Goal: Task Accomplishment & Management: Manage account settings

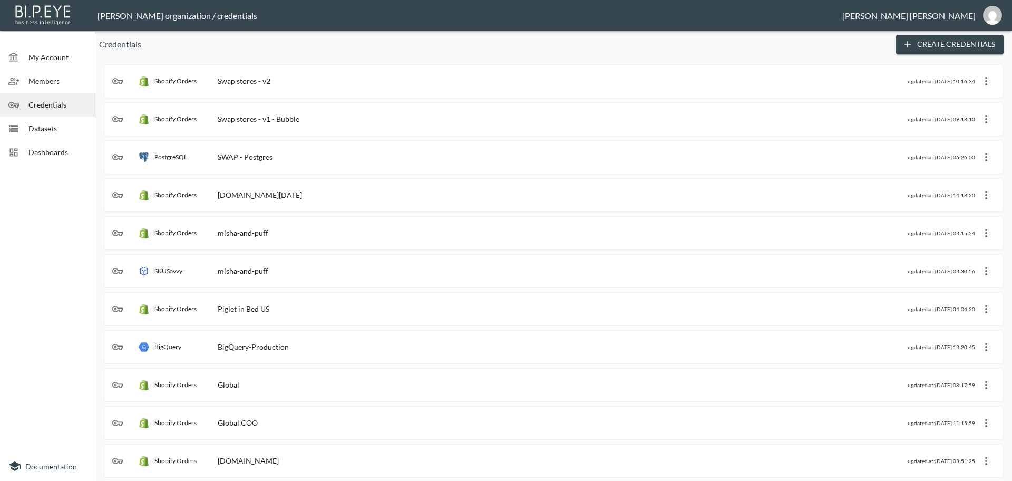
click at [58, 152] on span "Dashboards" at bounding box center [57, 152] width 58 height 11
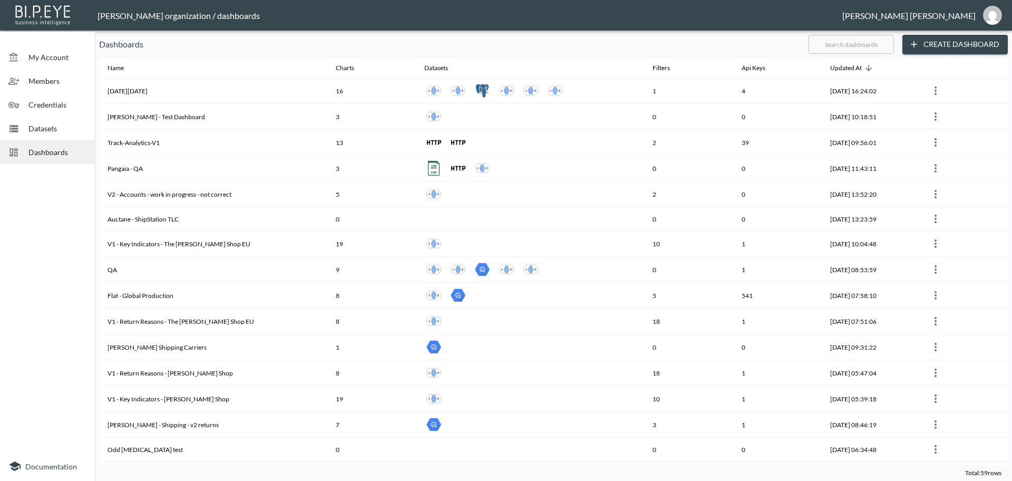
click at [832, 48] on input "text" at bounding box center [851, 44] width 85 height 26
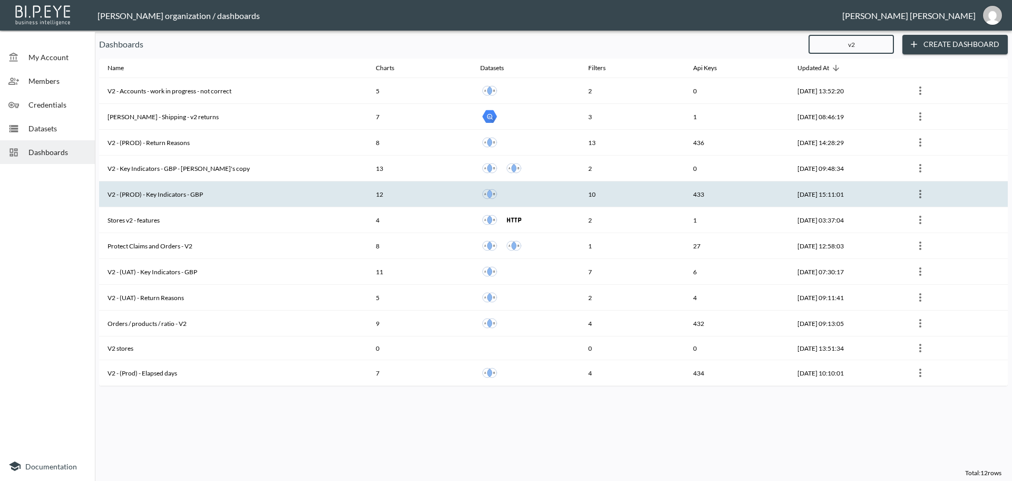
type input "v2"
click at [187, 192] on th "V2 - (PROD) - Key Indicators - GBP" at bounding box center [233, 194] width 268 height 26
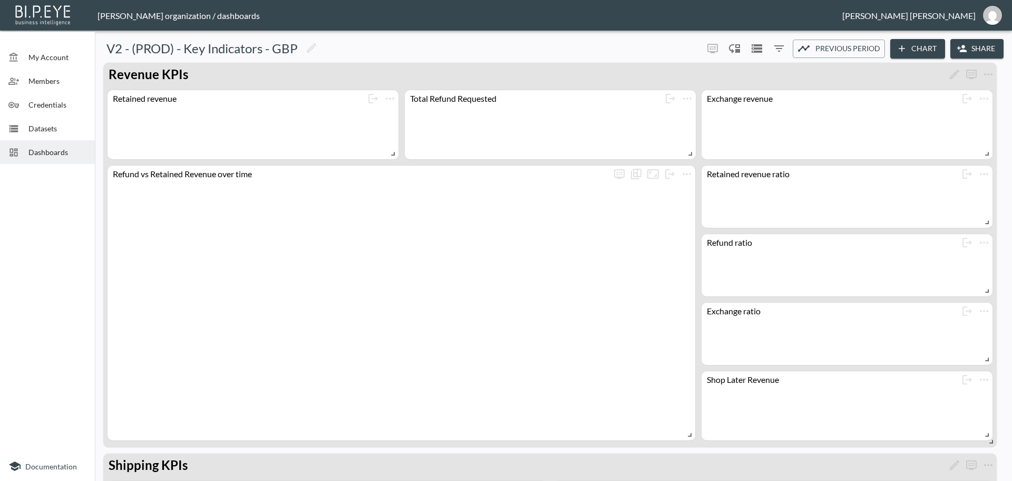
click at [978, 48] on button "Share" at bounding box center [976, 49] width 53 height 20
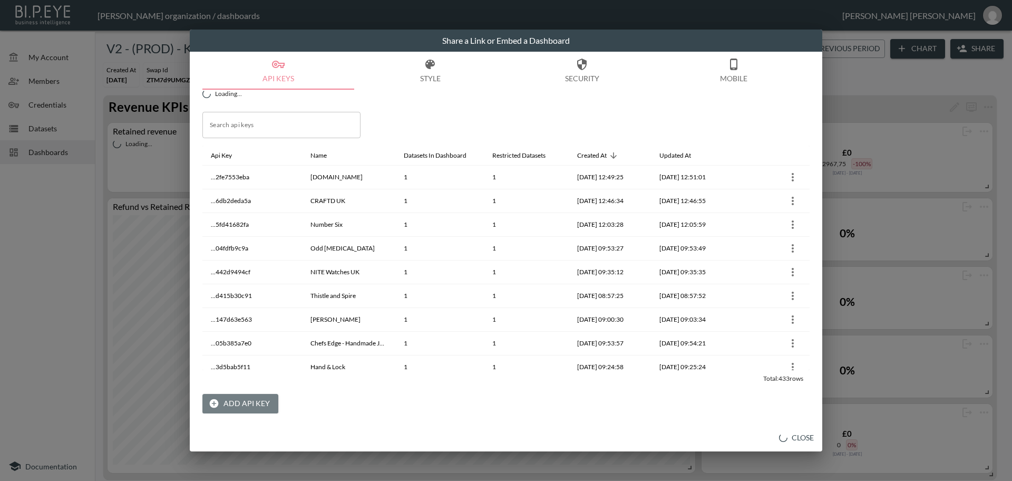
click at [258, 409] on button "Add API Key" at bounding box center [240, 404] width 76 height 20
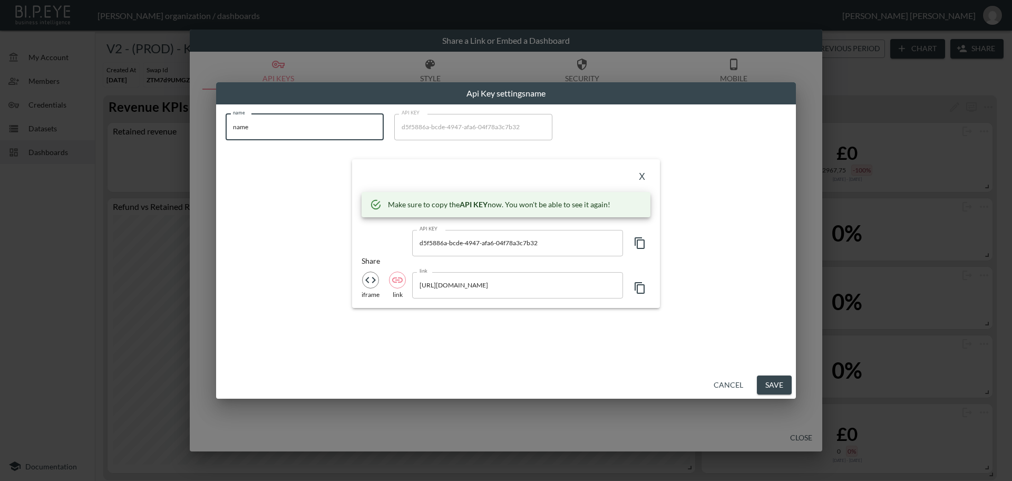
drag, startPoint x: 224, startPoint y: 131, endPoint x: 214, endPoint y: 130, distance: 9.5
click at [214, 130] on div "Api Key settings name name name name API KEY d5f5886a-bcde-4947-afa6-04f78a3c7b…" at bounding box center [506, 240] width 1012 height 481
paste input "[PERSON_NAME]'s Test Stor"
type input "[PERSON_NAME]'s Test Store"
click at [639, 242] on icon "button" at bounding box center [640, 243] width 13 height 13
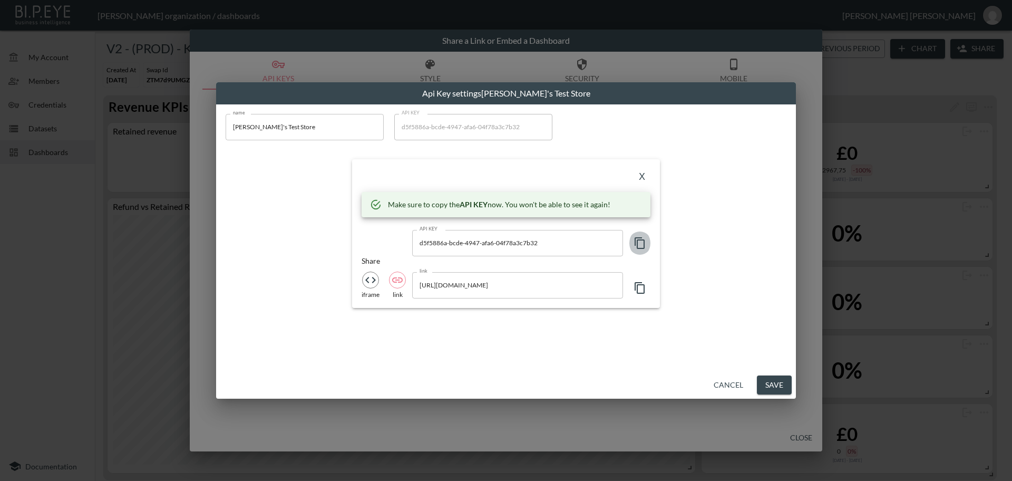
click at [639, 242] on icon "button" at bounding box center [640, 243] width 13 height 13
click at [644, 178] on button "X" at bounding box center [642, 177] width 17 height 17
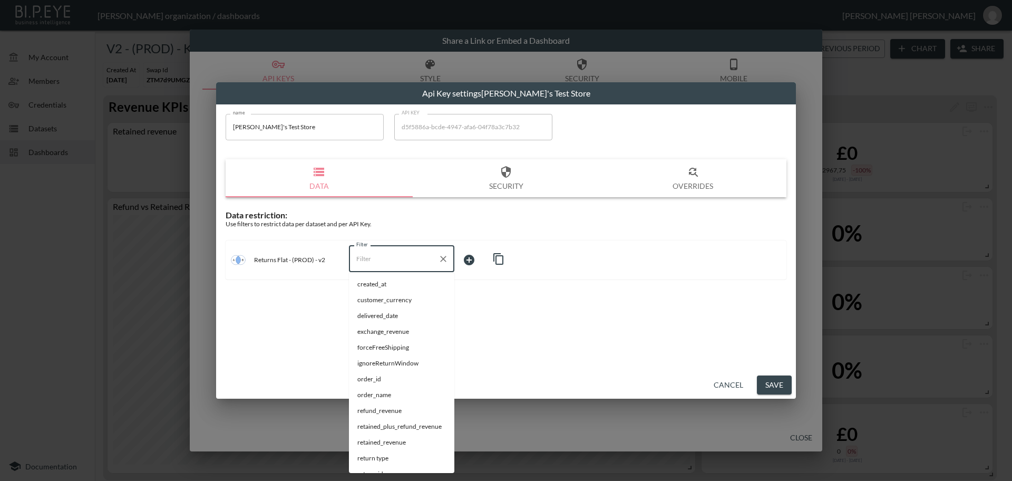
click at [365, 264] on input "Filter" at bounding box center [394, 258] width 80 height 17
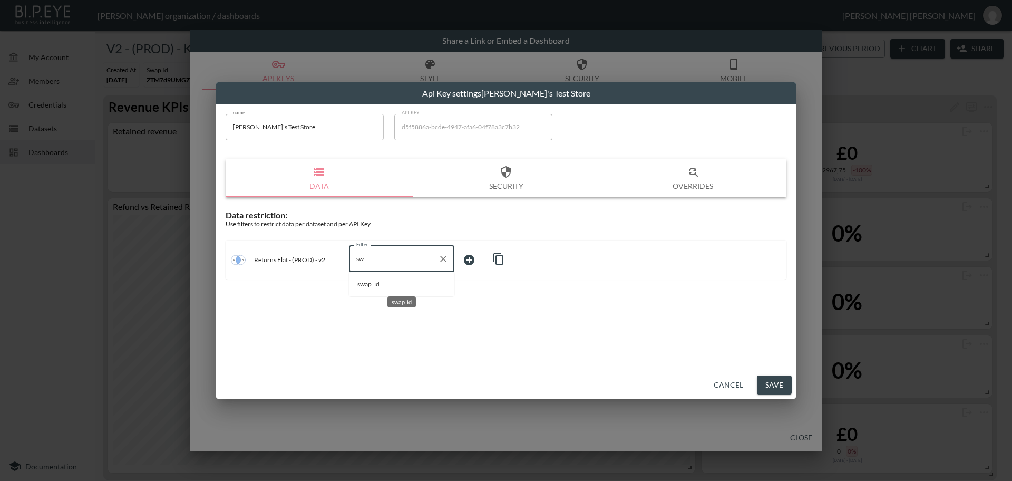
click at [369, 280] on span "swap_id" at bounding box center [401, 283] width 89 height 9
type input "swap_id"
click at [470, 258] on body "BI.P.EYE, Interactive Analytics Dashboards - app [PERSON_NAME] organization / d…" at bounding box center [506, 240] width 1012 height 481
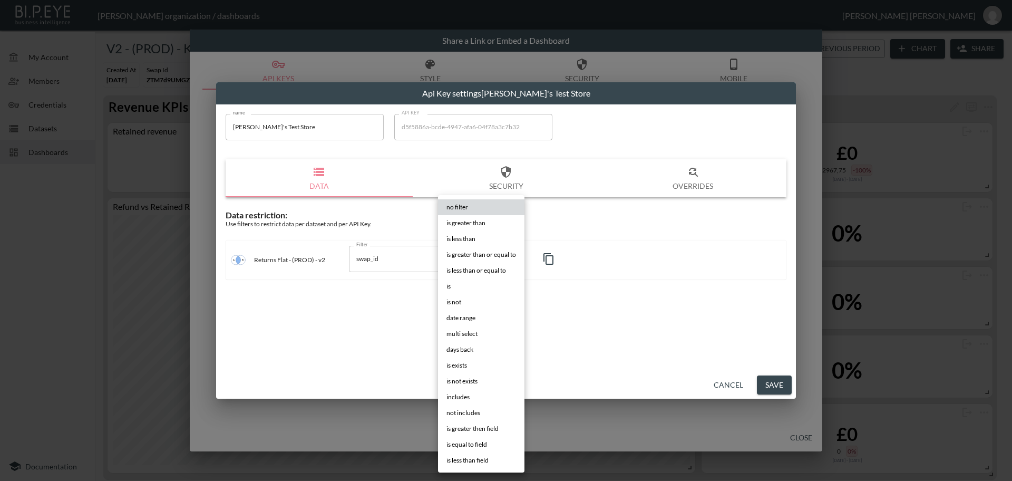
click at [451, 287] on span "is" at bounding box center [448, 285] width 4 height 9
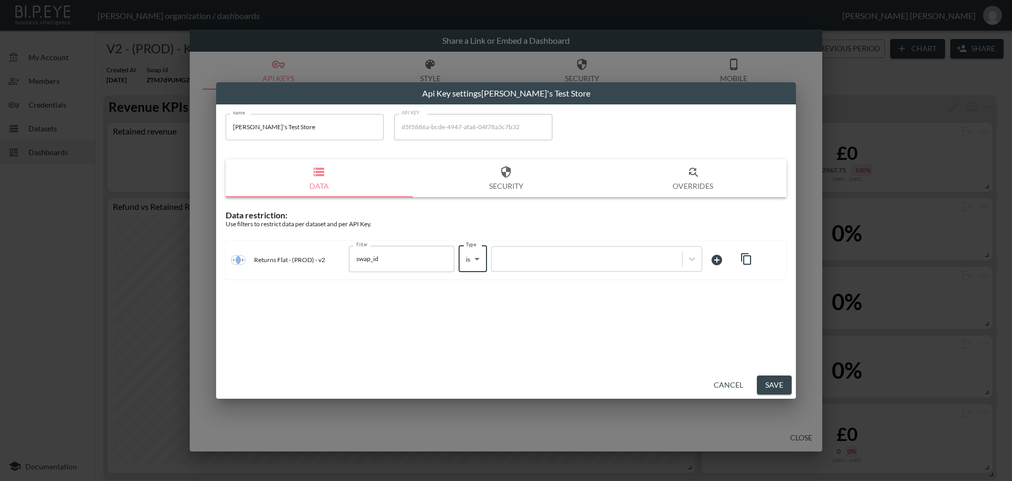
type input "is"
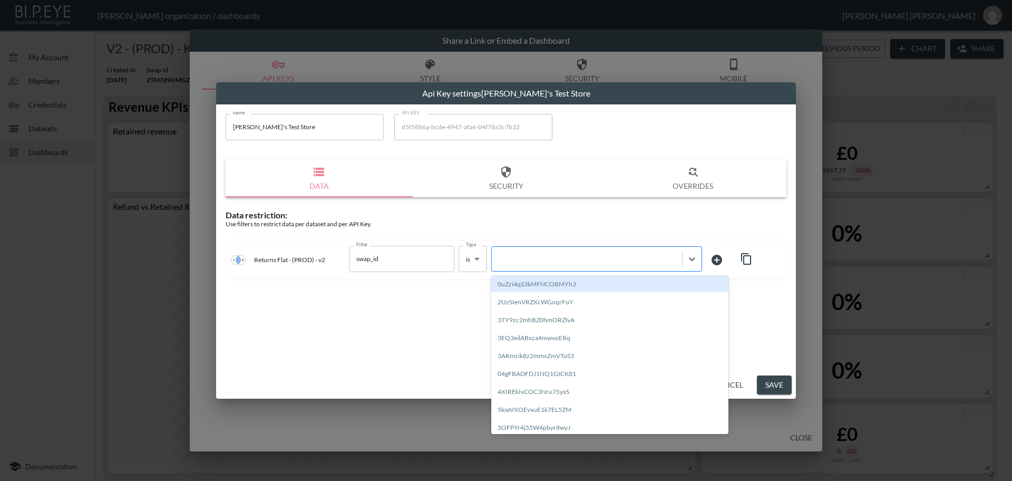
click at [541, 257] on div at bounding box center [587, 259] width 180 height 10
paste input "7o6WwhWiGm8lolcQWZ3q"
type input "7o6WwhWiGm8lolcQWZ3q"
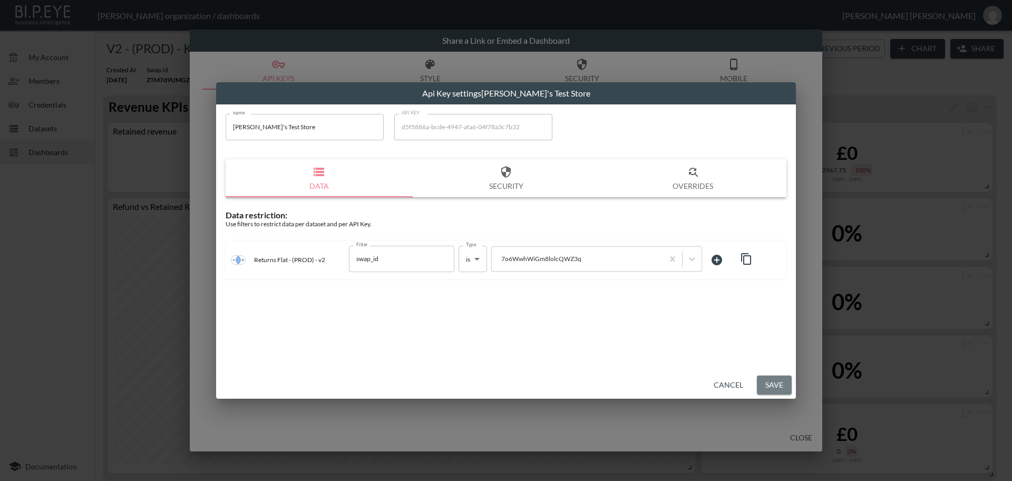
click at [774, 386] on button "Save" at bounding box center [774, 385] width 35 height 20
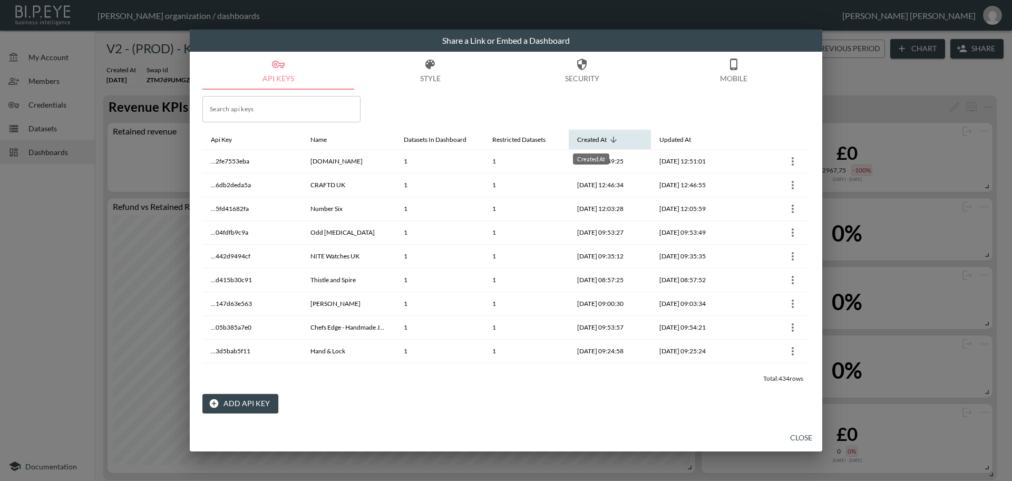
click at [593, 137] on div "Created At" at bounding box center [592, 139] width 30 height 13
click at [810, 440] on button "Close" at bounding box center [801, 438] width 34 height 20
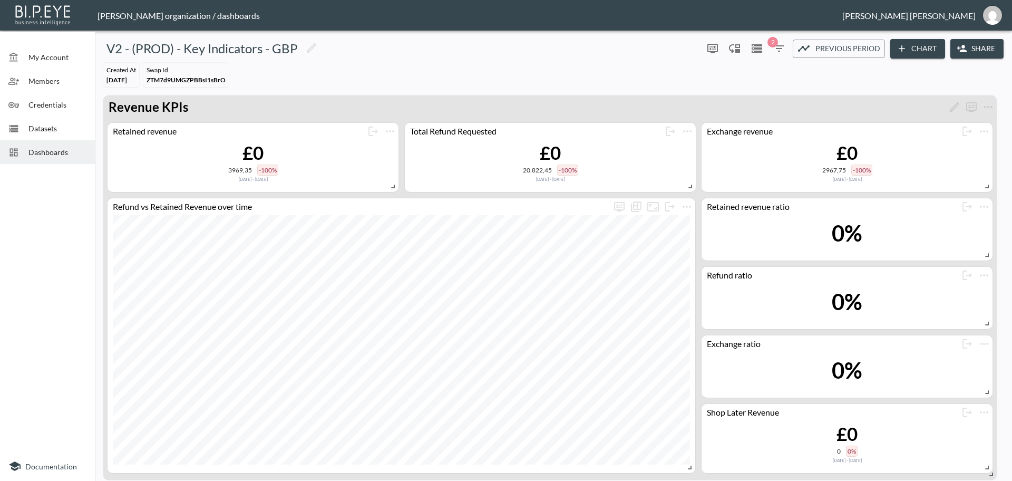
click at [56, 152] on span "Dashboards" at bounding box center [57, 152] width 58 height 11
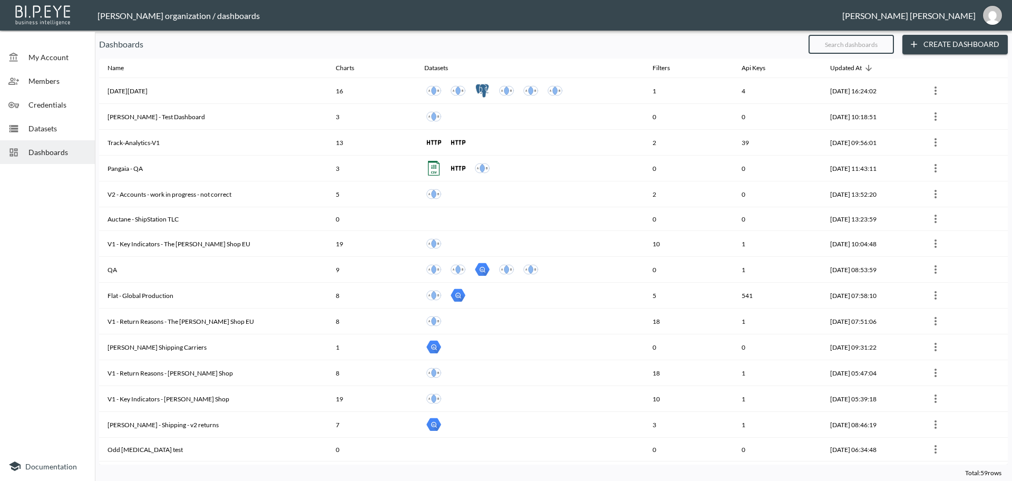
click at [833, 43] on input "text" at bounding box center [851, 44] width 85 height 26
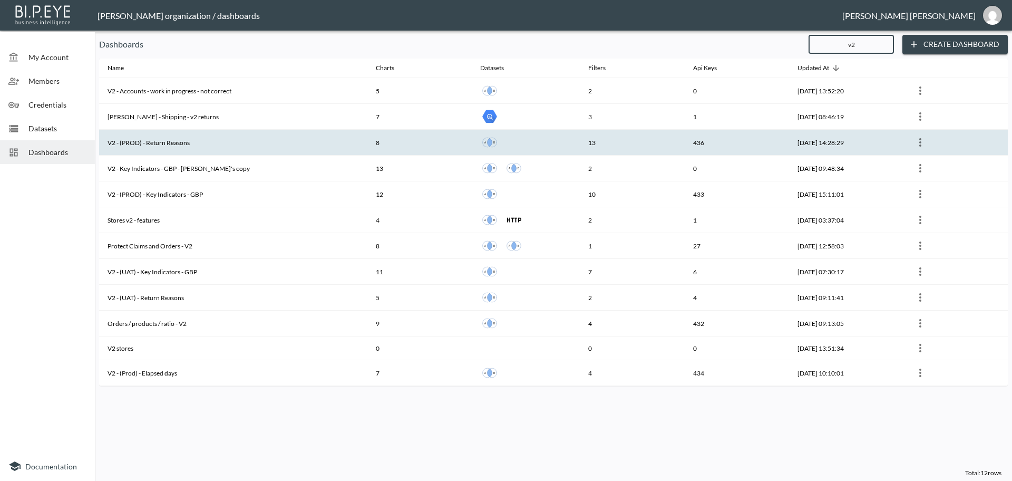
type input "v2"
click at [198, 148] on th "V2 - (PROD) - Return Reasons" at bounding box center [233, 143] width 268 height 26
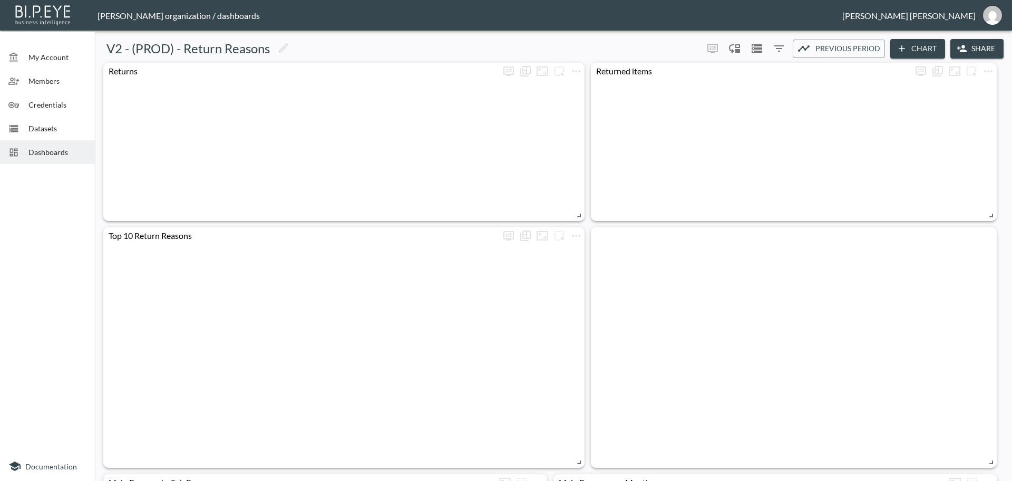
click at [978, 48] on button "Share" at bounding box center [976, 49] width 53 height 20
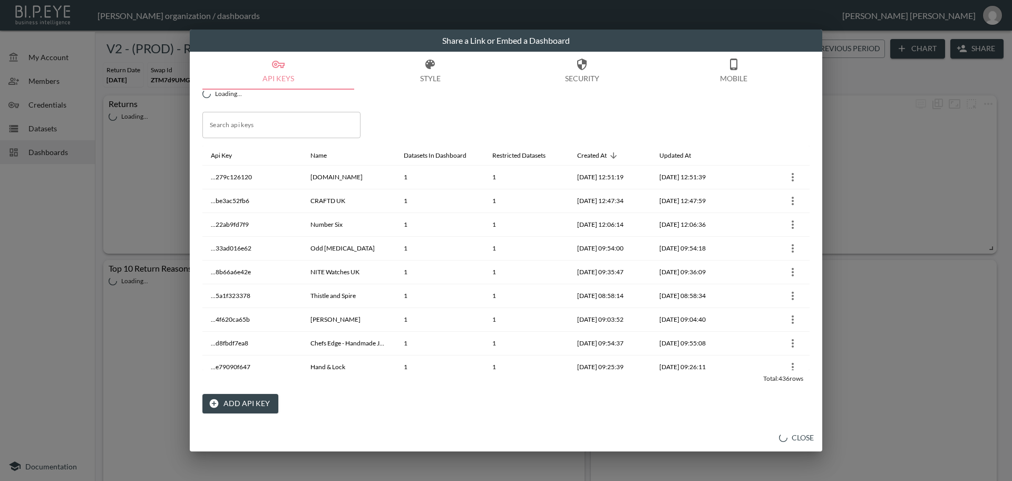
click at [248, 404] on button "Add API Key" at bounding box center [240, 404] width 76 height 20
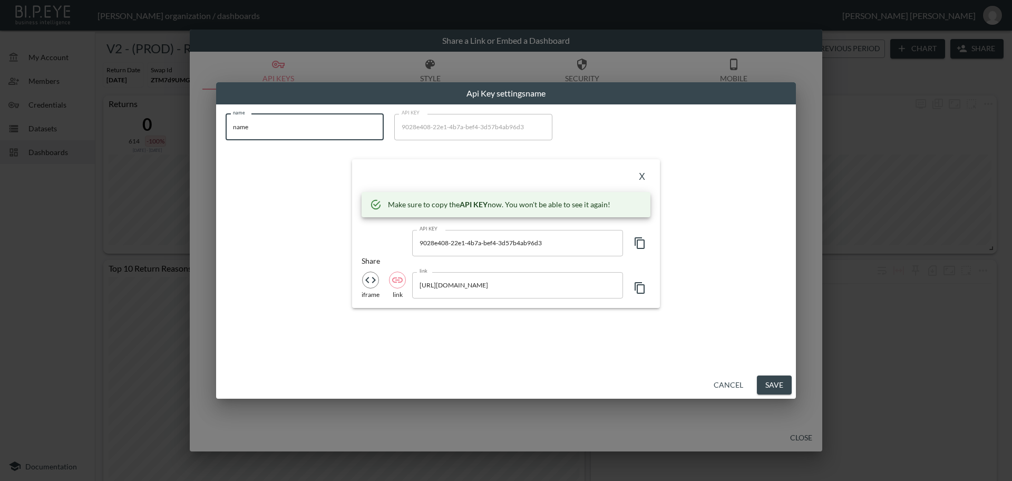
drag, startPoint x: 257, startPoint y: 127, endPoint x: 198, endPoint y: 123, distance: 59.2
click at [195, 120] on div "Api Key settings name name name name API KEY 9028e408-22e1-4b7a-bef4-3d57b4ab96…" at bounding box center [506, 240] width 1012 height 481
paste input "[PERSON_NAME]'s Test Stor"
type input "[PERSON_NAME]'s Test Store"
click at [639, 245] on icon "button" at bounding box center [640, 243] width 13 height 13
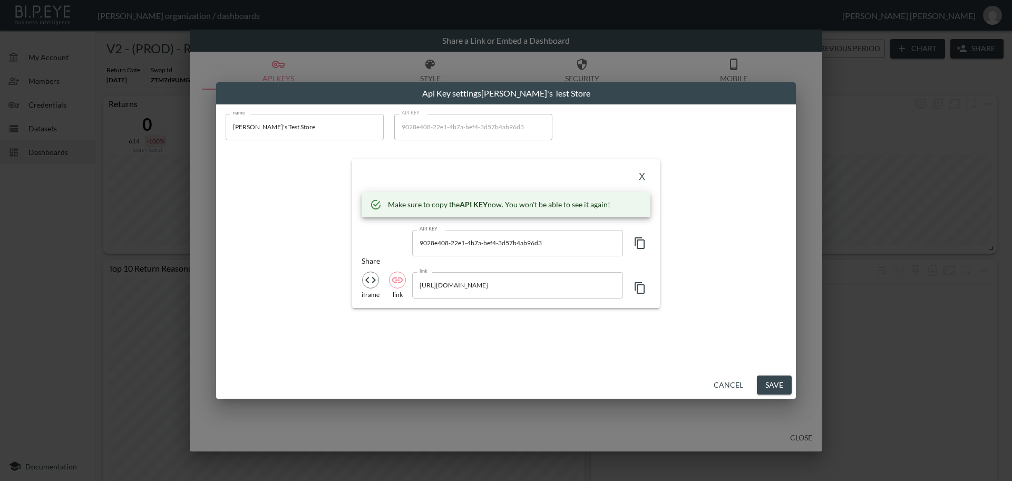
click at [639, 245] on icon "button" at bounding box center [640, 243] width 13 height 13
click at [643, 174] on button "X" at bounding box center [642, 177] width 17 height 17
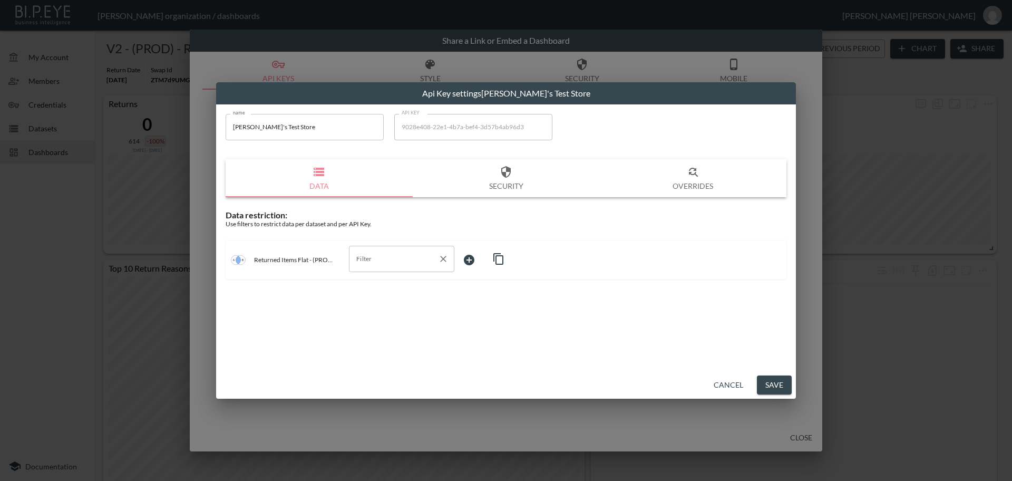
click at [372, 257] on input "Filter" at bounding box center [394, 258] width 80 height 17
click at [371, 286] on span "swap_id" at bounding box center [401, 283] width 89 height 9
type input "swap_id"
click at [469, 257] on body "BI.P.EYE, Interactive Analytics Dashboards - app [PERSON_NAME] organization / d…" at bounding box center [506, 240] width 1012 height 481
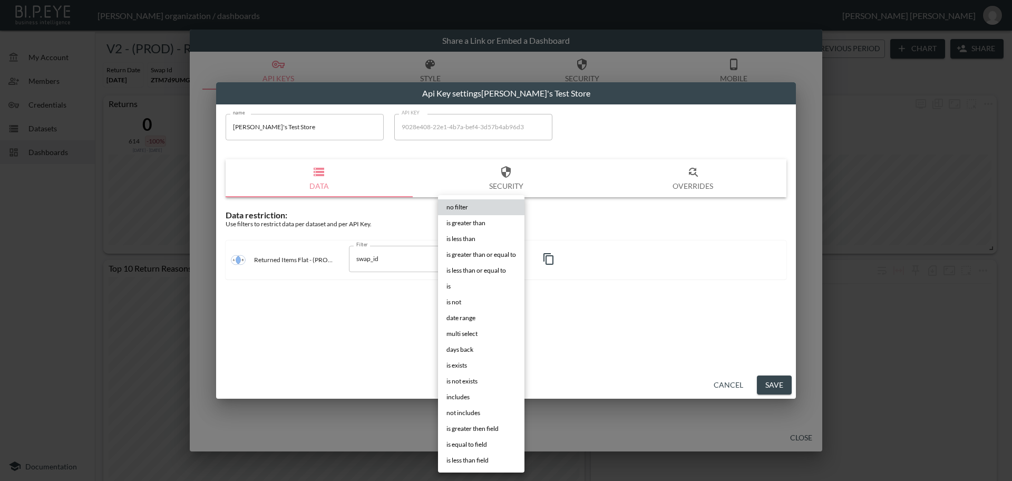
click at [448, 286] on span "is" at bounding box center [448, 285] width 4 height 9
type input "is"
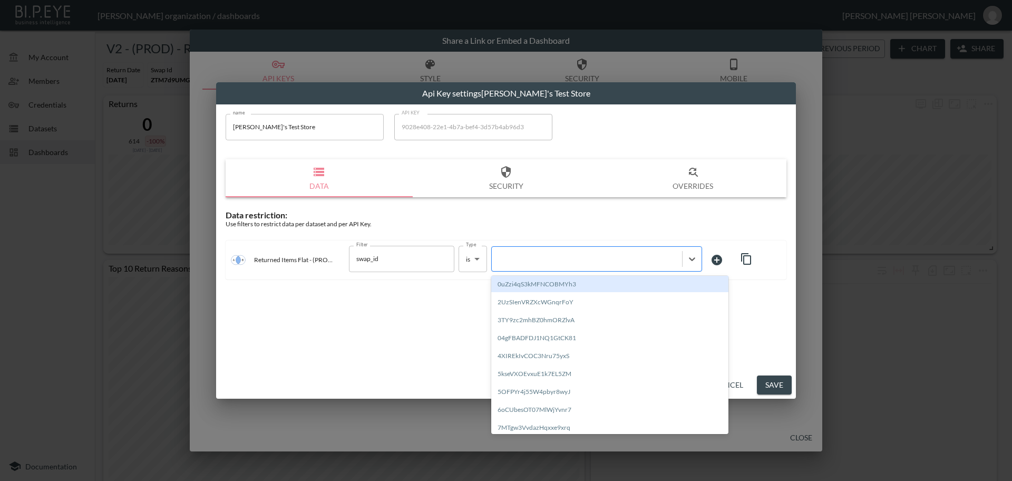
click at [535, 259] on div at bounding box center [587, 259] width 180 height 10
paste input "7o6WwhWiGm8lolcQWZ3q"
type input "7o6WwhWiGm8lolcQWZ3q"
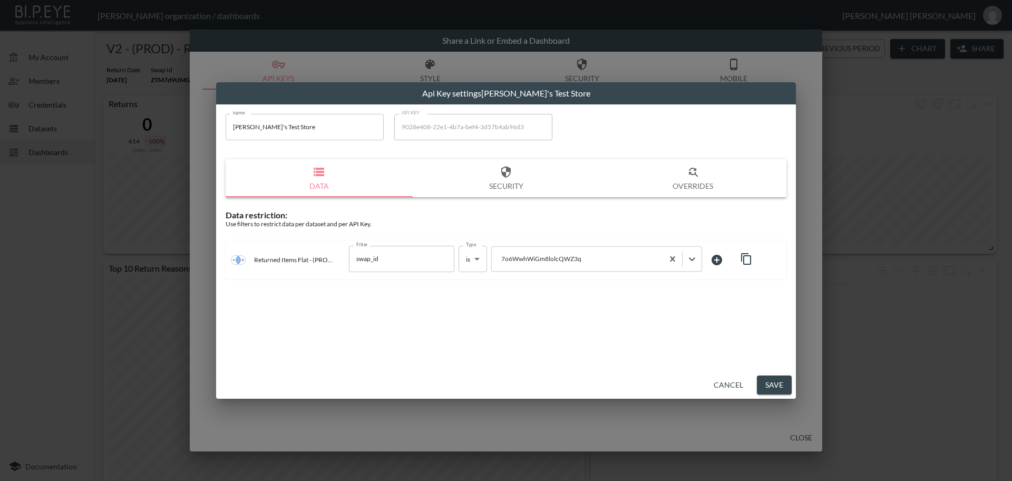
click at [778, 384] on button "Save" at bounding box center [774, 385] width 35 height 20
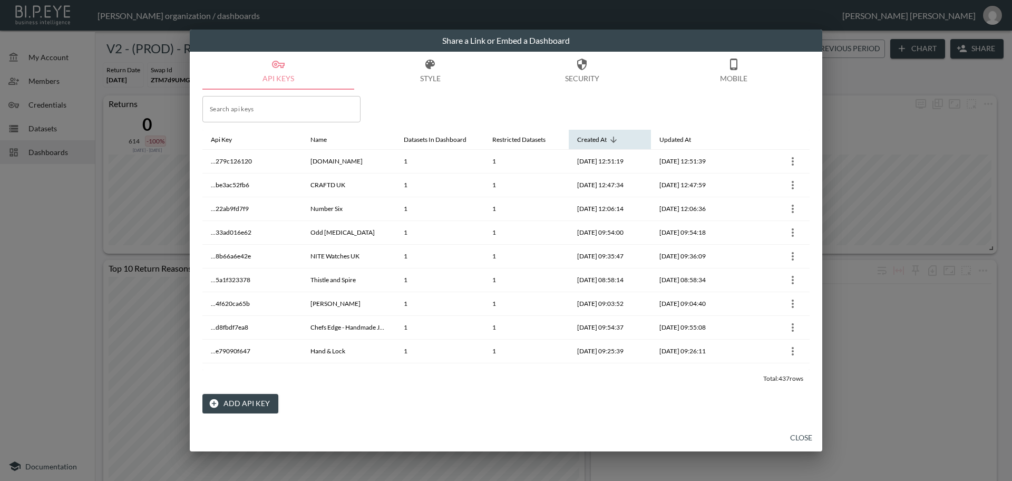
click at [609, 141] on icon at bounding box center [613, 139] width 9 height 9
click at [797, 438] on button "Close" at bounding box center [801, 438] width 34 height 20
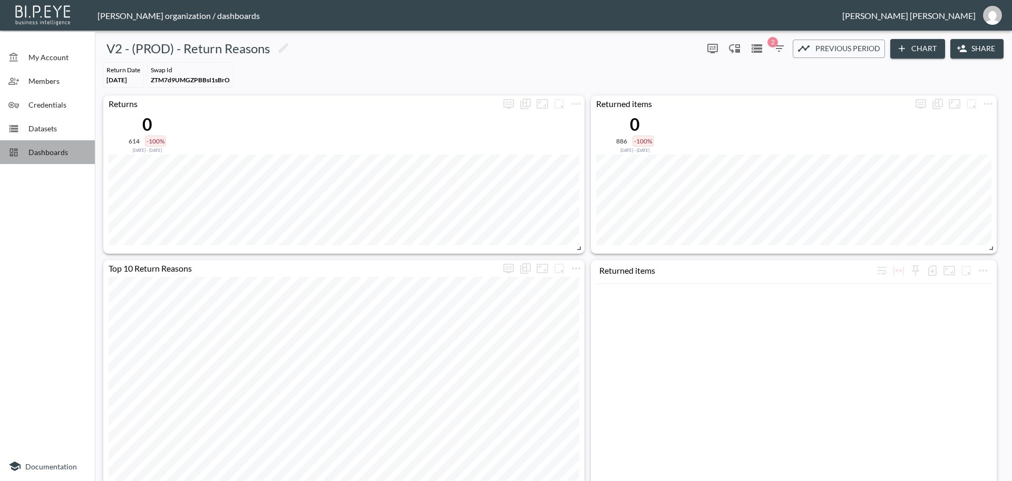
click at [46, 150] on span "Dashboards" at bounding box center [57, 152] width 58 height 11
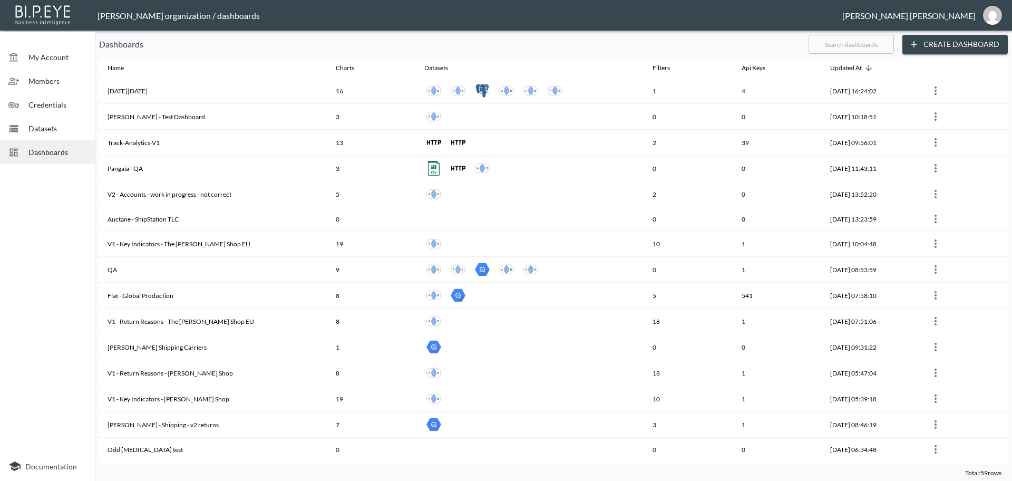
click at [853, 44] on input "text" at bounding box center [851, 44] width 85 height 26
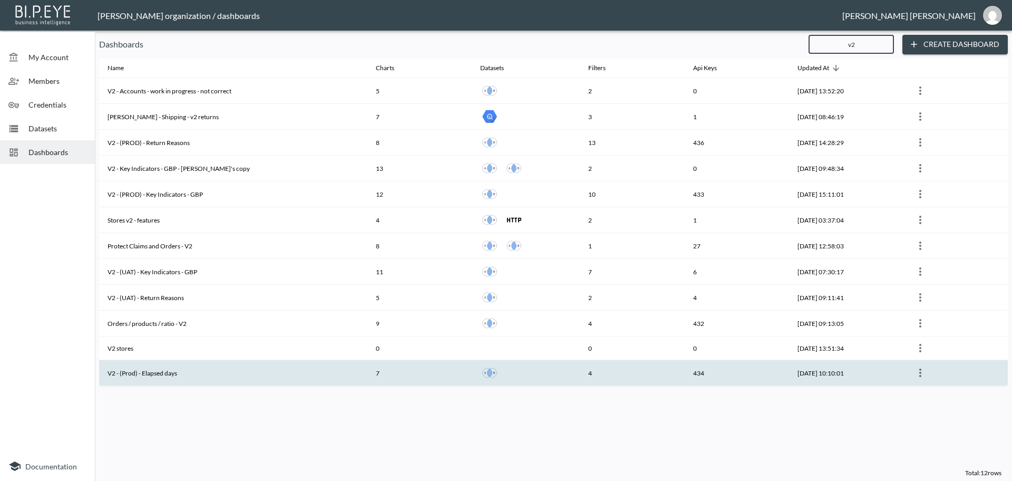
type input "v2"
click at [160, 376] on th "V2 - (Prod) - Elapsed days" at bounding box center [233, 373] width 268 height 26
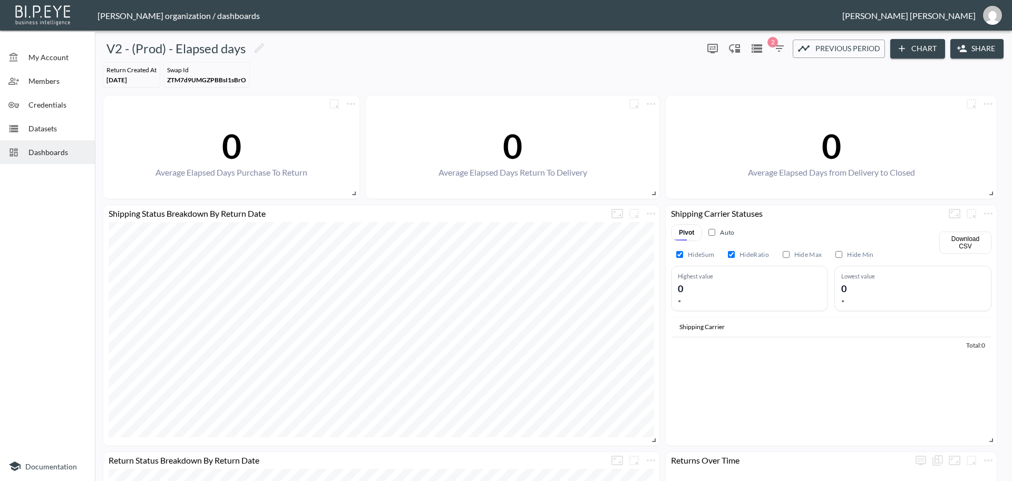
click at [987, 48] on button "Share" at bounding box center [976, 49] width 53 height 20
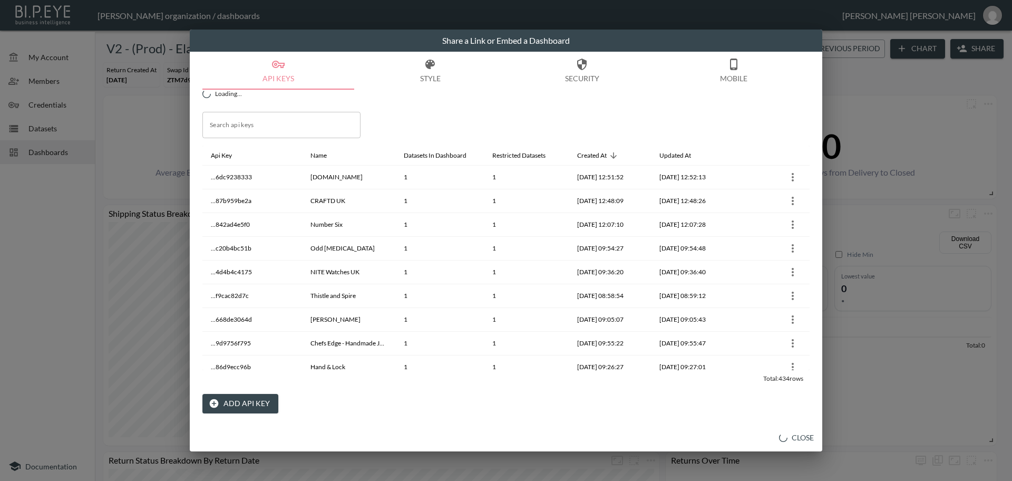
click at [260, 403] on button "Add API Key" at bounding box center [240, 404] width 76 height 20
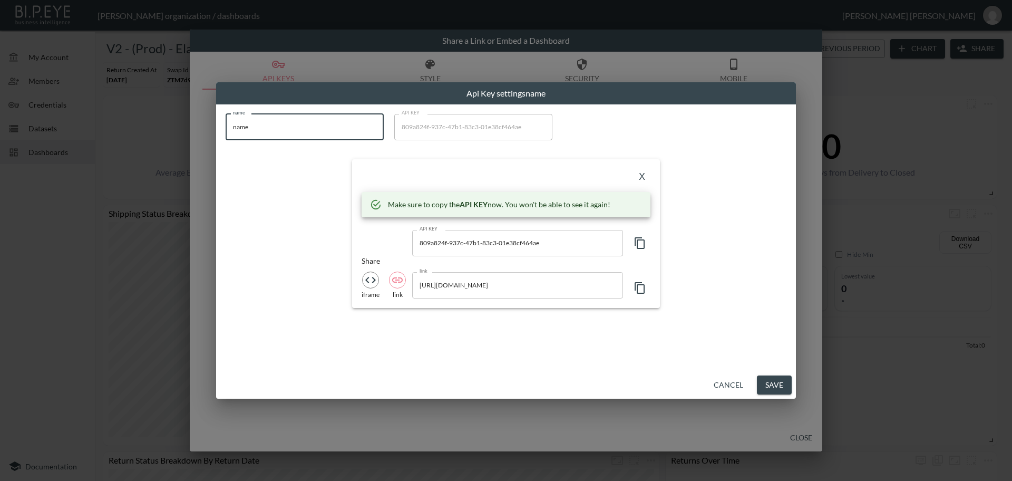
drag, startPoint x: 256, startPoint y: 130, endPoint x: 281, endPoint y: 133, distance: 26.0
click at [231, 124] on input "name" at bounding box center [305, 127] width 158 height 26
paste input "[PERSON_NAME]'s Test Stor"
type input "[PERSON_NAME]'s Test Store"
click at [641, 242] on icon "button" at bounding box center [640, 243] width 13 height 13
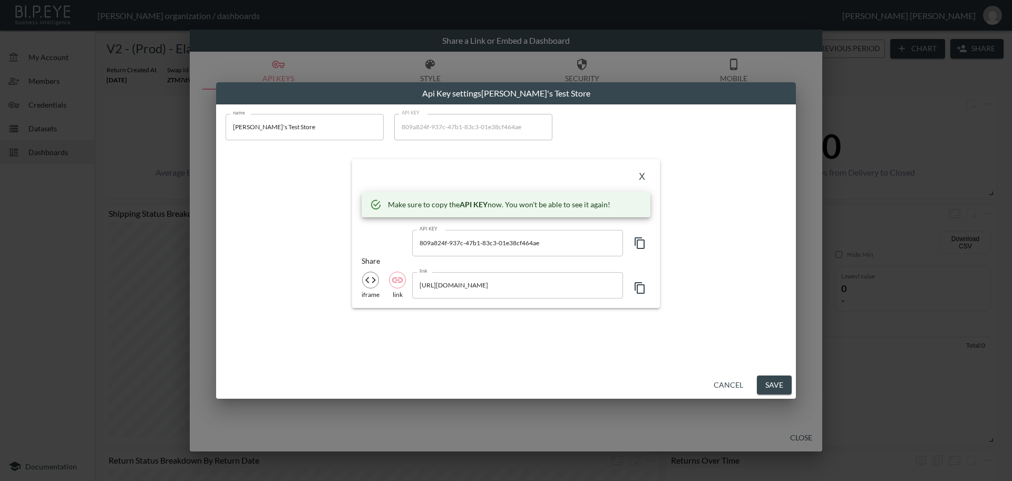
click at [641, 242] on icon "button" at bounding box center [640, 243] width 13 height 13
click at [642, 178] on button "X" at bounding box center [642, 177] width 17 height 17
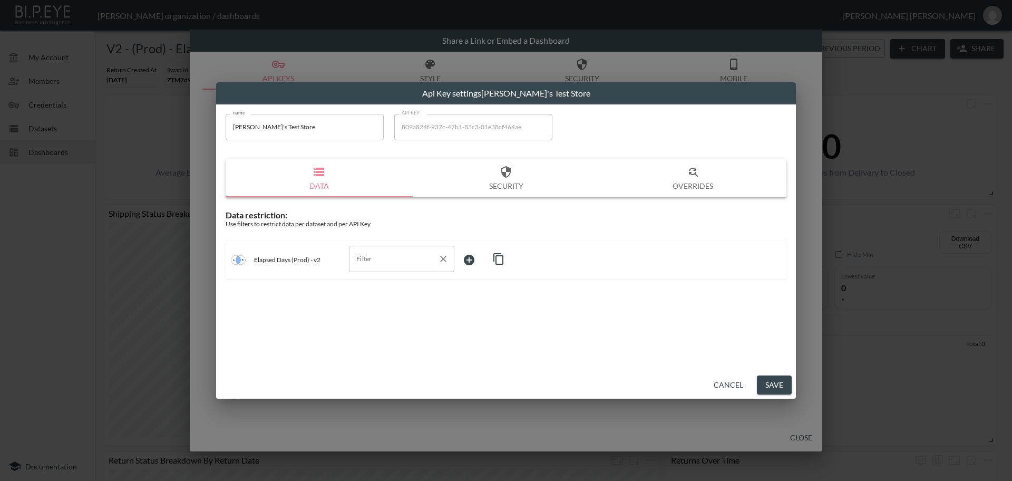
click at [365, 259] on div "Filter Filter" at bounding box center [401, 259] width 105 height 26
click at [373, 285] on span "swap_id" at bounding box center [401, 283] width 89 height 9
type input "swap_id"
click at [478, 257] on body "BI.P.EYE, Interactive Analytics Dashboards - app [PERSON_NAME] organization / d…" at bounding box center [506, 240] width 1012 height 481
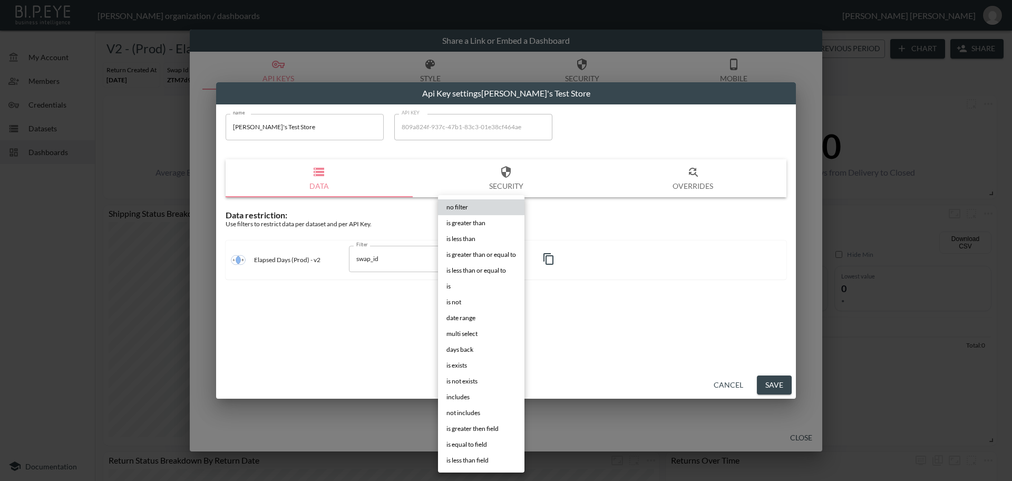
click at [450, 287] on span "is" at bounding box center [448, 285] width 4 height 9
type input "is"
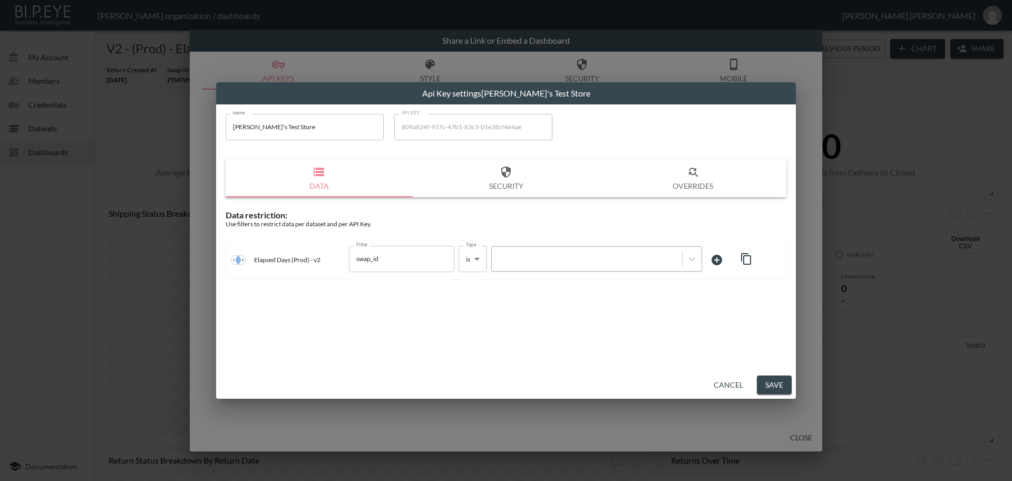
click at [528, 260] on div at bounding box center [587, 259] width 180 height 10
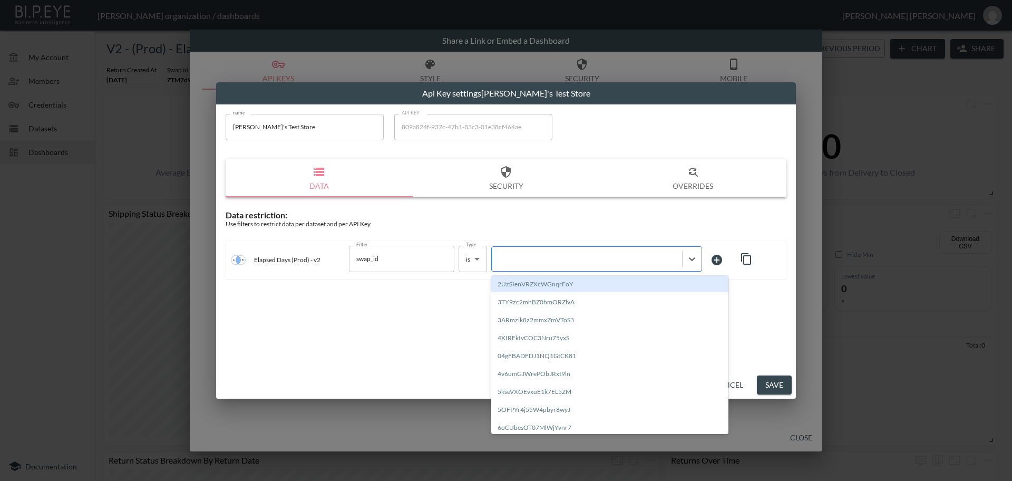
paste input "7o6WwhWiGm8lolcQWZ3q"
type input "7o6WwhWiGm8lolcQWZ3q"
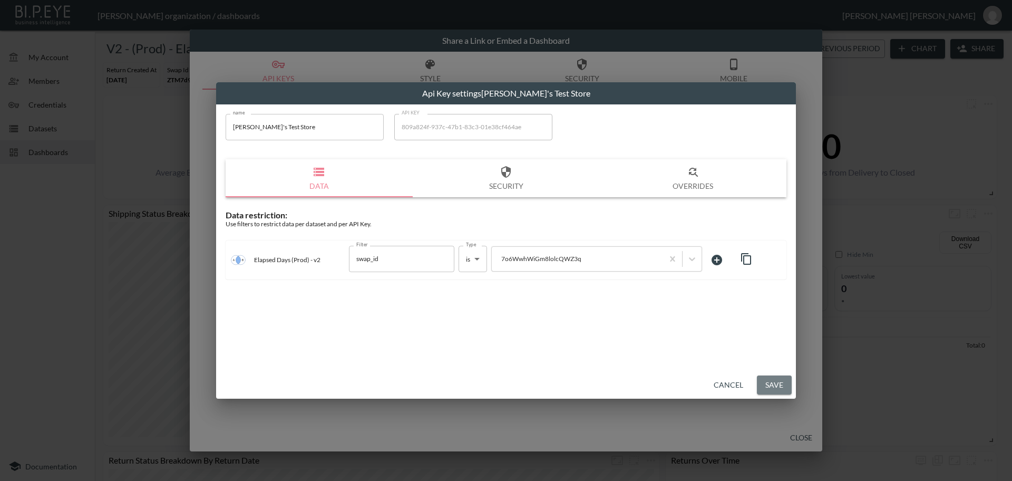
click at [776, 385] on button "Save" at bounding box center [774, 385] width 35 height 20
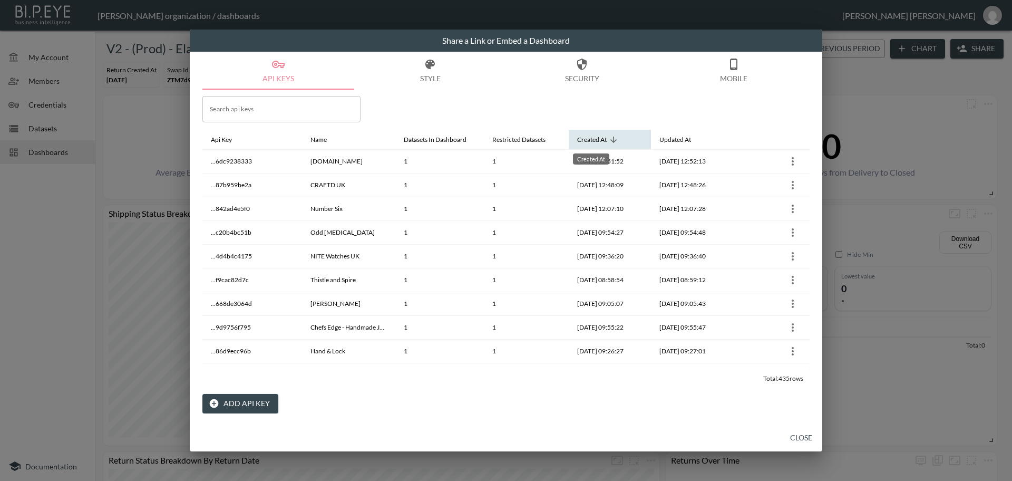
click at [600, 142] on div "Created At" at bounding box center [592, 139] width 30 height 13
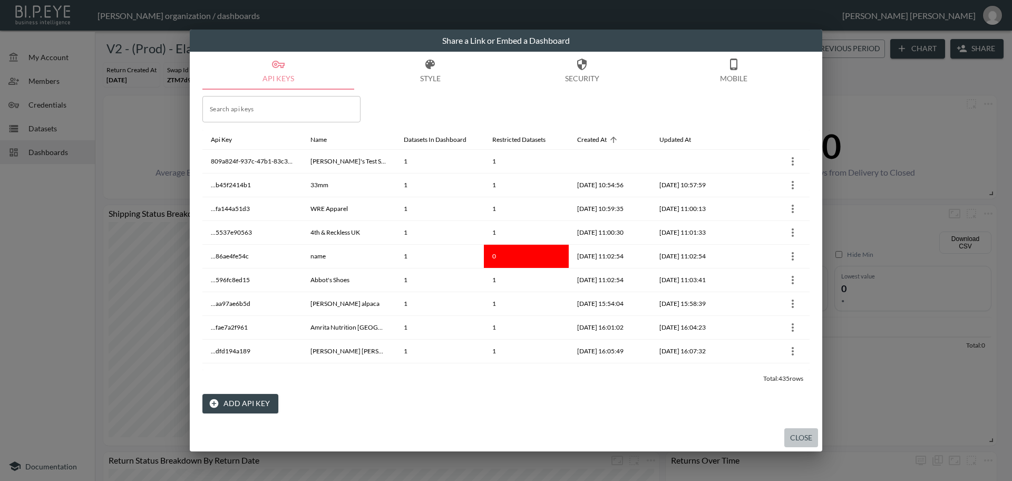
click at [803, 441] on button "Close" at bounding box center [801, 438] width 34 height 20
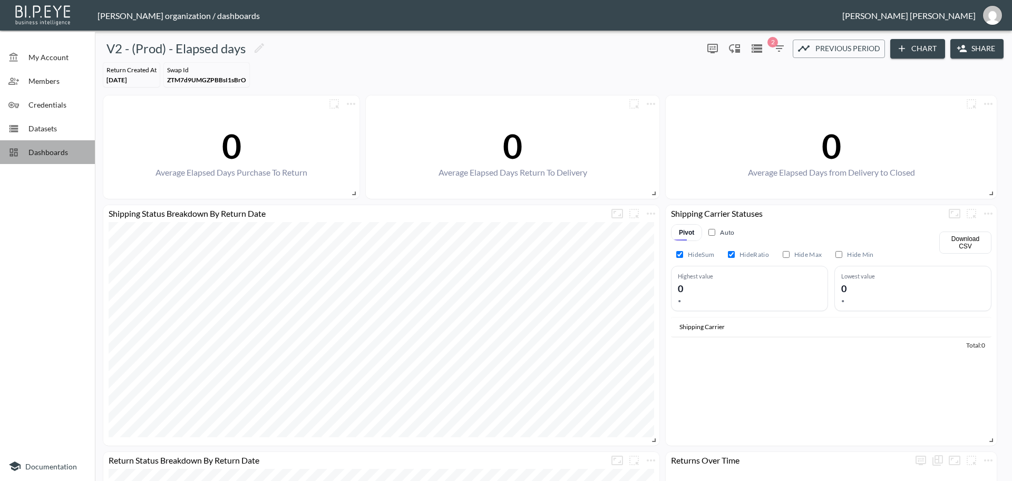
click at [56, 155] on span "Dashboards" at bounding box center [57, 152] width 58 height 11
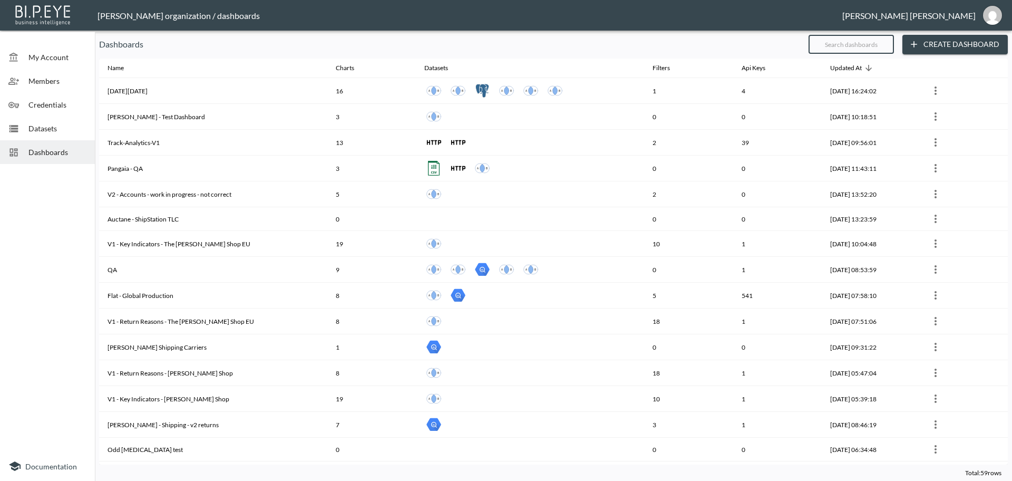
click at [827, 46] on input "text" at bounding box center [851, 44] width 85 height 26
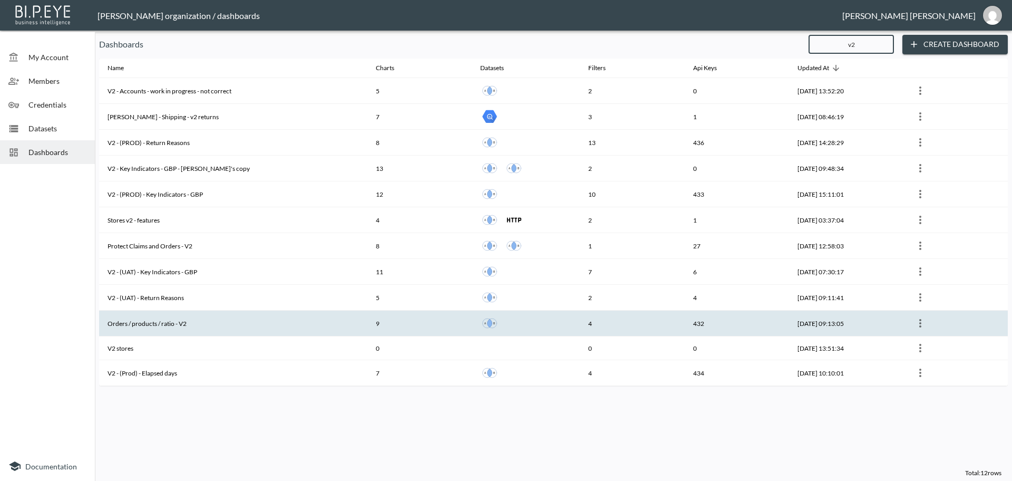
type input "v2"
click at [187, 324] on th "Orders / products / ratio - V2" at bounding box center [233, 323] width 268 height 26
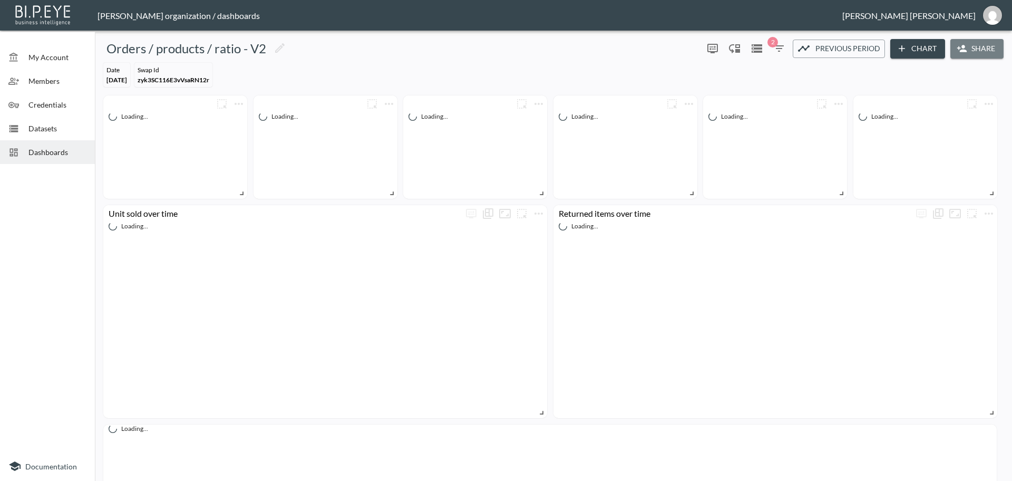
click at [983, 46] on button "Share" at bounding box center [976, 49] width 53 height 20
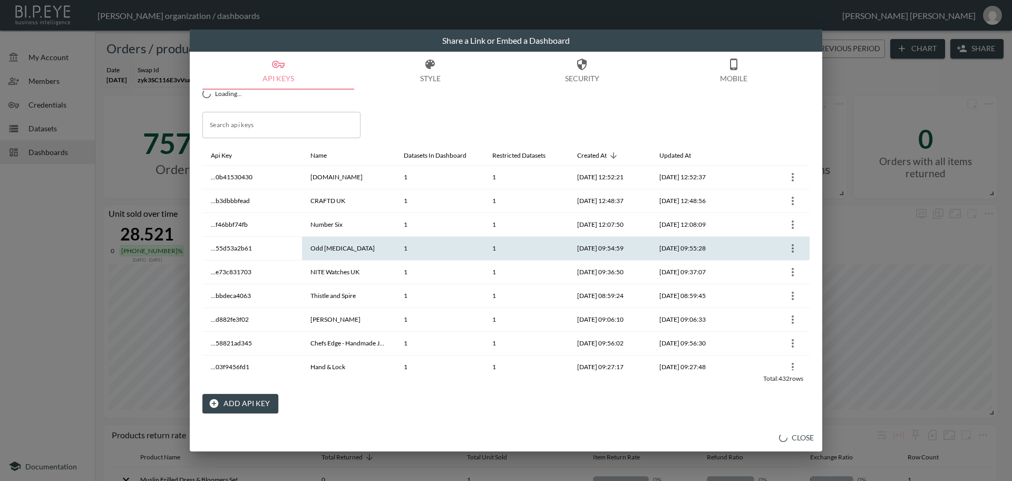
click at [255, 405] on button "Add API Key" at bounding box center [240, 404] width 76 height 20
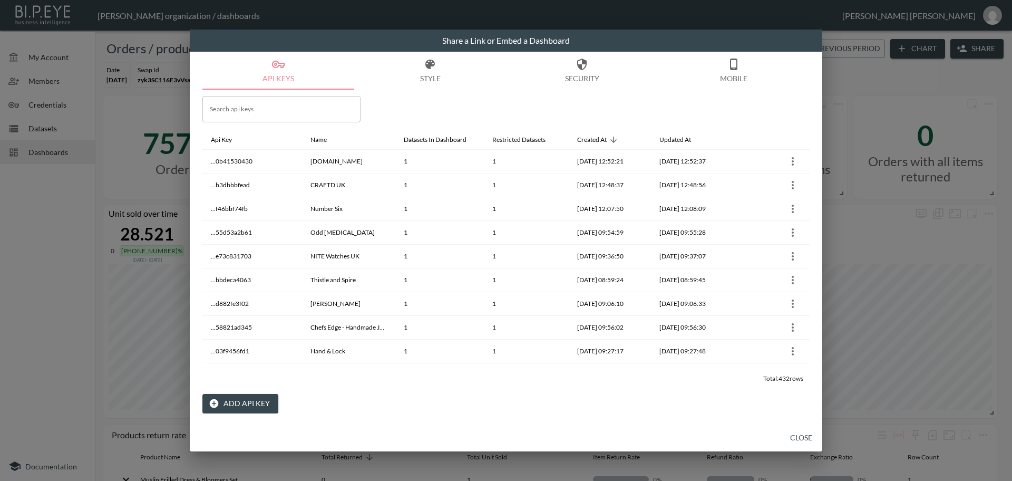
click at [246, 111] on div "Search api keys Search api keys" at bounding box center [281, 109] width 158 height 26
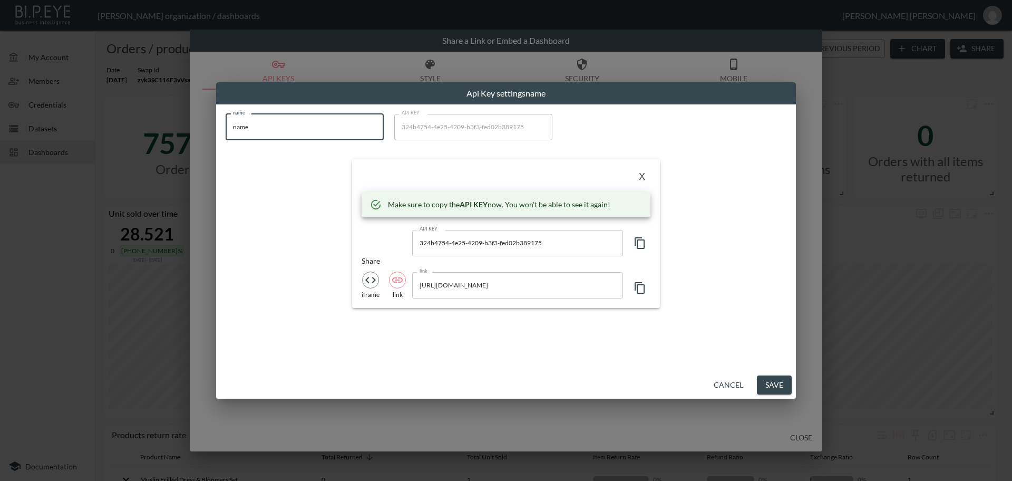
drag, startPoint x: 257, startPoint y: 128, endPoint x: 220, endPoint y: 125, distance: 37.0
click at [220, 125] on div "name name name API KEY 324b4754-4e25-4209-b3f3-fed02b389175 API KEY X Make sure…" at bounding box center [506, 211] width 574 height 207
paste input "[PERSON_NAME]'s Test Stor"
type input "[PERSON_NAME]'s Test Store"
click at [640, 245] on icon "button" at bounding box center [640, 243] width 13 height 13
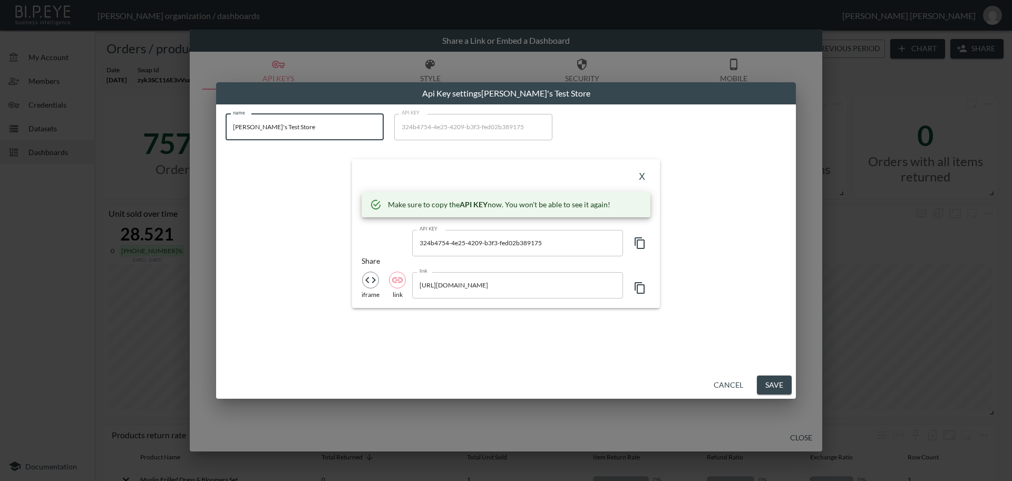
click at [640, 246] on icon "button" at bounding box center [640, 243] width 13 height 13
click at [644, 174] on button "X" at bounding box center [642, 177] width 17 height 17
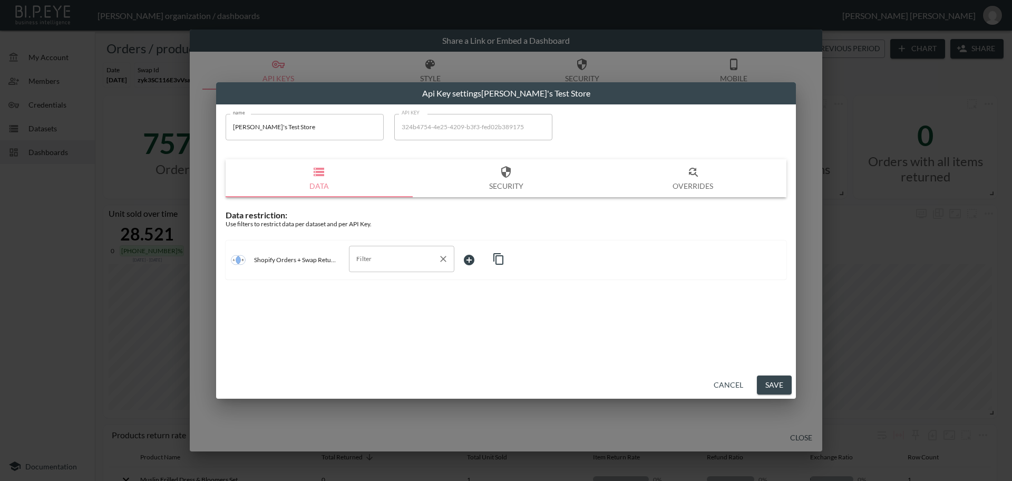
click at [362, 259] on div "Filter Filter" at bounding box center [401, 259] width 105 height 26
click at [374, 284] on span "swap_id" at bounding box center [401, 283] width 89 height 9
type input "swap_id"
click at [475, 260] on body "BI.P.EYE, Interactive Analytics Dashboards - app [PERSON_NAME] organization / d…" at bounding box center [506, 240] width 1012 height 481
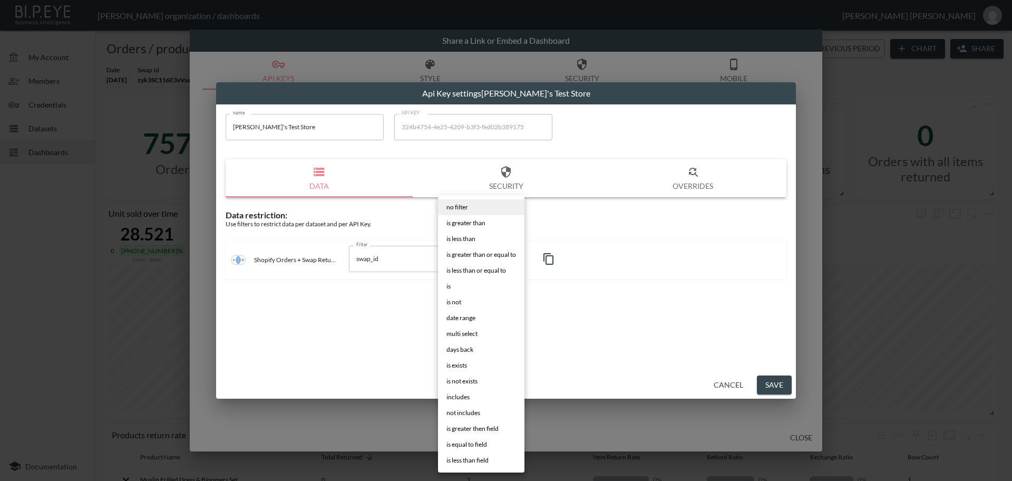
drag, startPoint x: 450, startPoint y: 288, endPoint x: 528, endPoint y: 257, distance: 84.7
click at [450, 288] on span "is" at bounding box center [448, 285] width 4 height 9
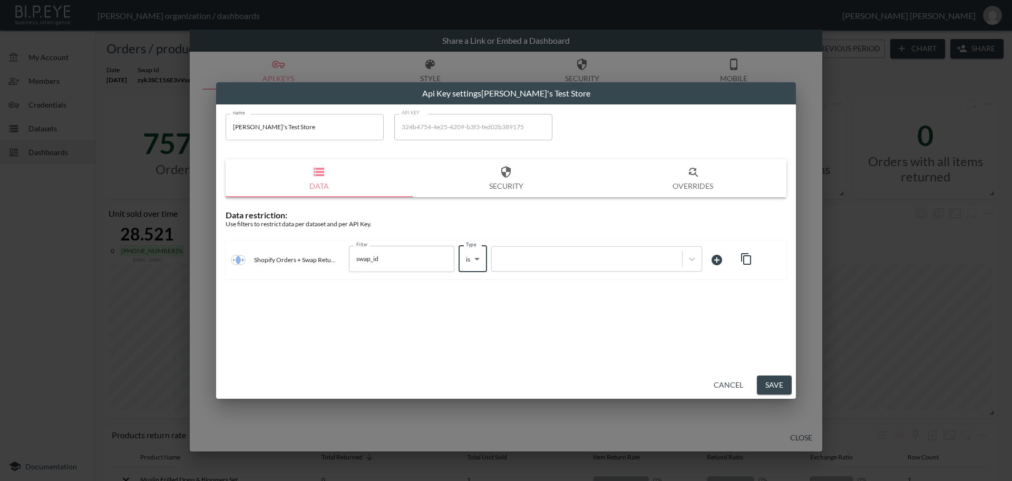
type input "is"
click at [528, 257] on div at bounding box center [506, 240] width 1012 height 481
click at [537, 259] on div at bounding box center [506, 240] width 1012 height 481
click at [582, 259] on div at bounding box center [506, 240] width 1012 height 481
click at [579, 261] on div at bounding box center [506, 240] width 1012 height 481
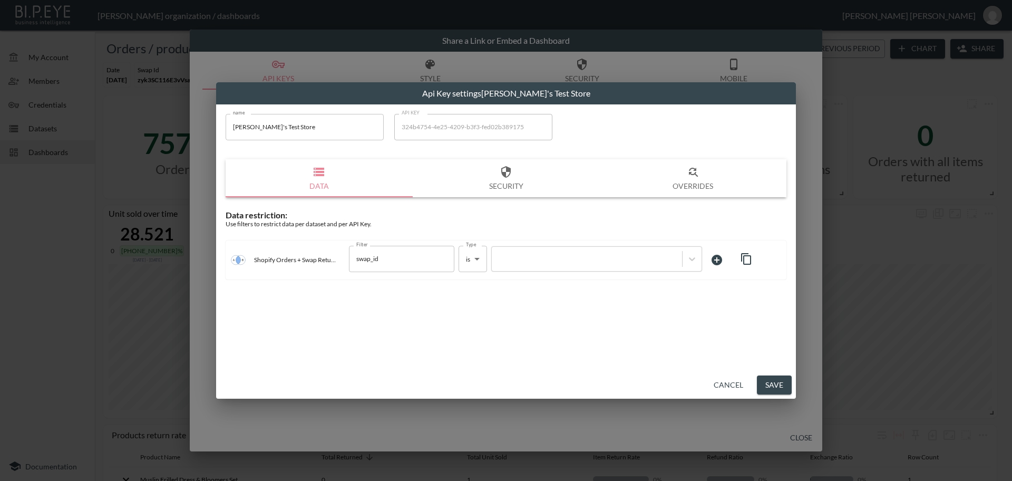
drag, startPoint x: 545, startPoint y: 260, endPoint x: 511, endPoint y: 270, distance: 35.2
click at [545, 259] on div at bounding box center [506, 240] width 1012 height 481
click at [588, 258] on div at bounding box center [506, 240] width 1012 height 481
click at [613, 261] on div at bounding box center [587, 259] width 180 height 10
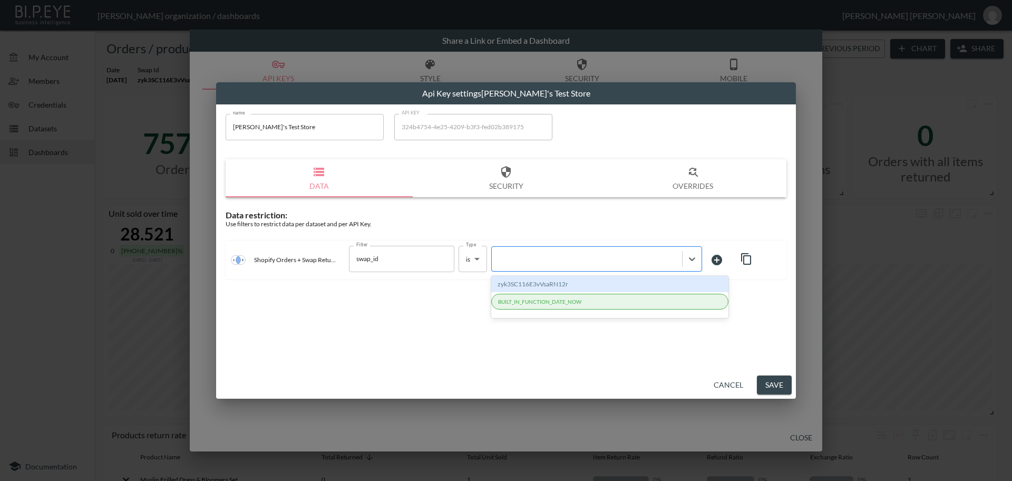
paste input "324b4754-4e25-4209-b3f3-fed02b389175"
type input "324b4754-4e25-4209-b3f3-fed02b389175"
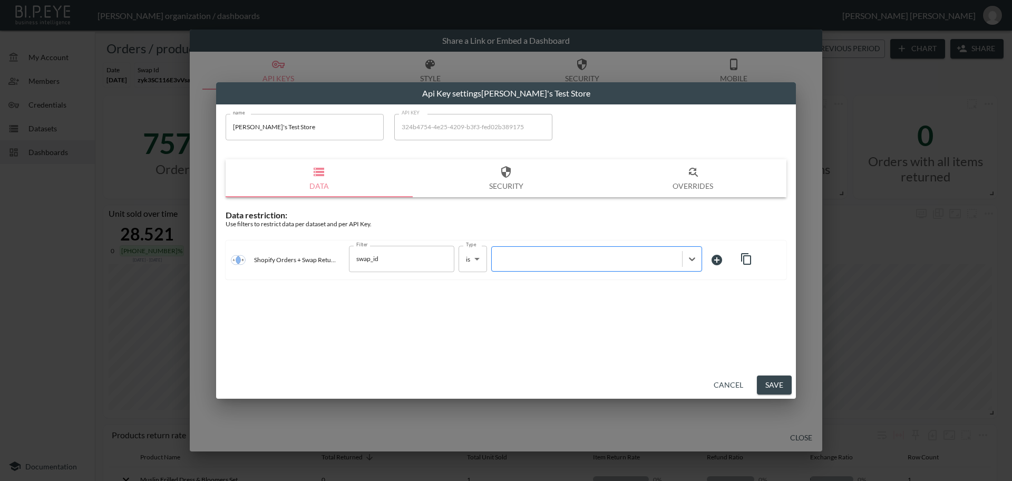
click at [526, 259] on div at bounding box center [587, 259] width 180 height 10
paste input "7o6WwhWiGm8lolcQWZ3q"
type input "7o6WwhWiGm8lolcQWZ3q"
drag, startPoint x: 781, startPoint y: 385, endPoint x: 654, endPoint y: 357, distance: 130.1
click at [781, 385] on button "Save" at bounding box center [774, 385] width 35 height 20
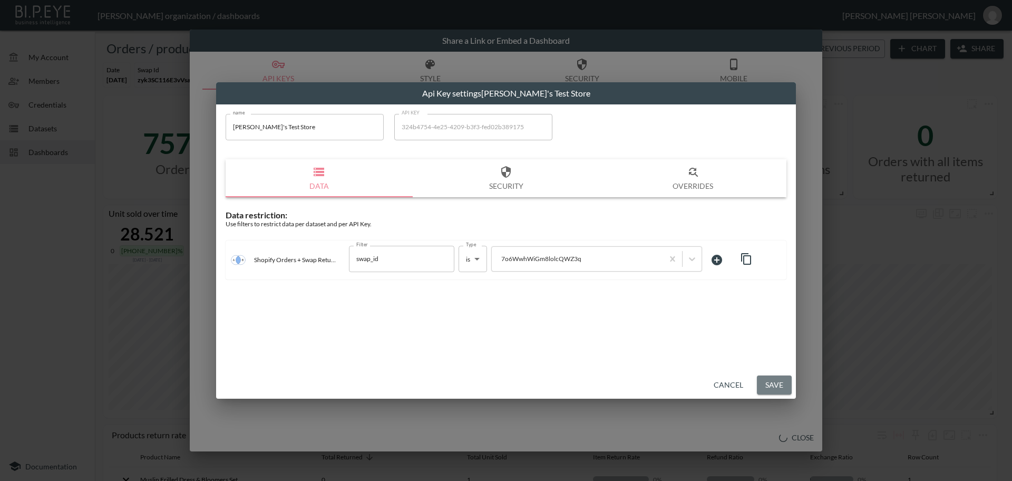
click at [775, 386] on button "Save" at bounding box center [774, 385] width 35 height 20
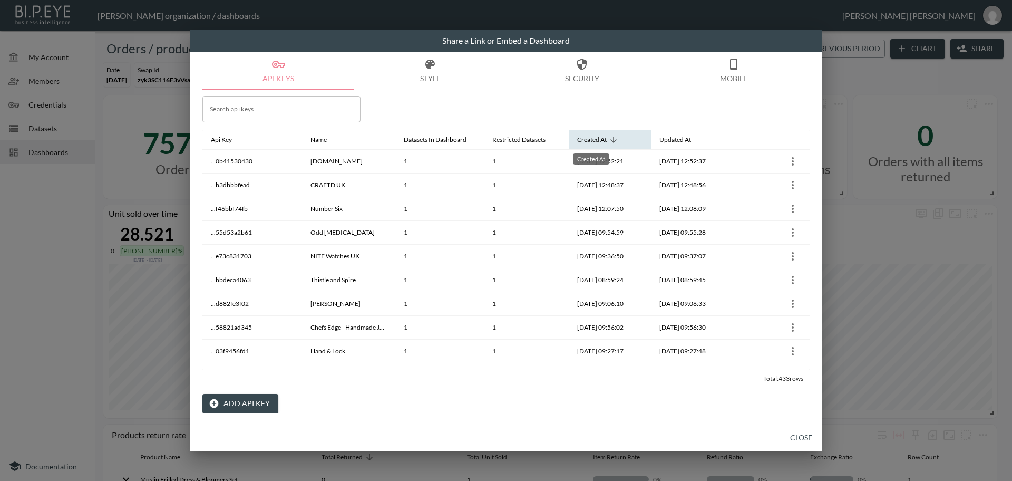
click at [597, 135] on div "Created At" at bounding box center [592, 139] width 30 height 13
click at [608, 139] on span "Created At" at bounding box center [598, 139] width 43 height 13
click at [799, 435] on button "Close" at bounding box center [801, 438] width 34 height 20
